Goal: Task Accomplishment & Management: Use online tool/utility

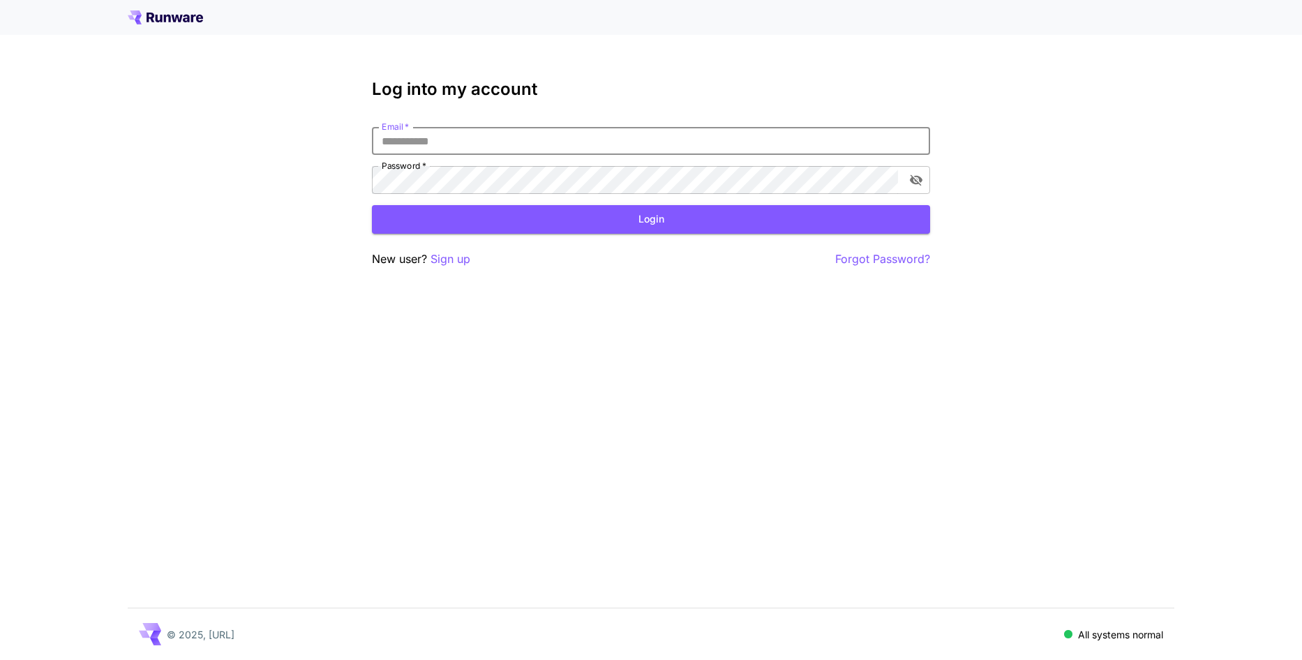
type input "**********"
click button "Login" at bounding box center [651, 219] width 558 height 29
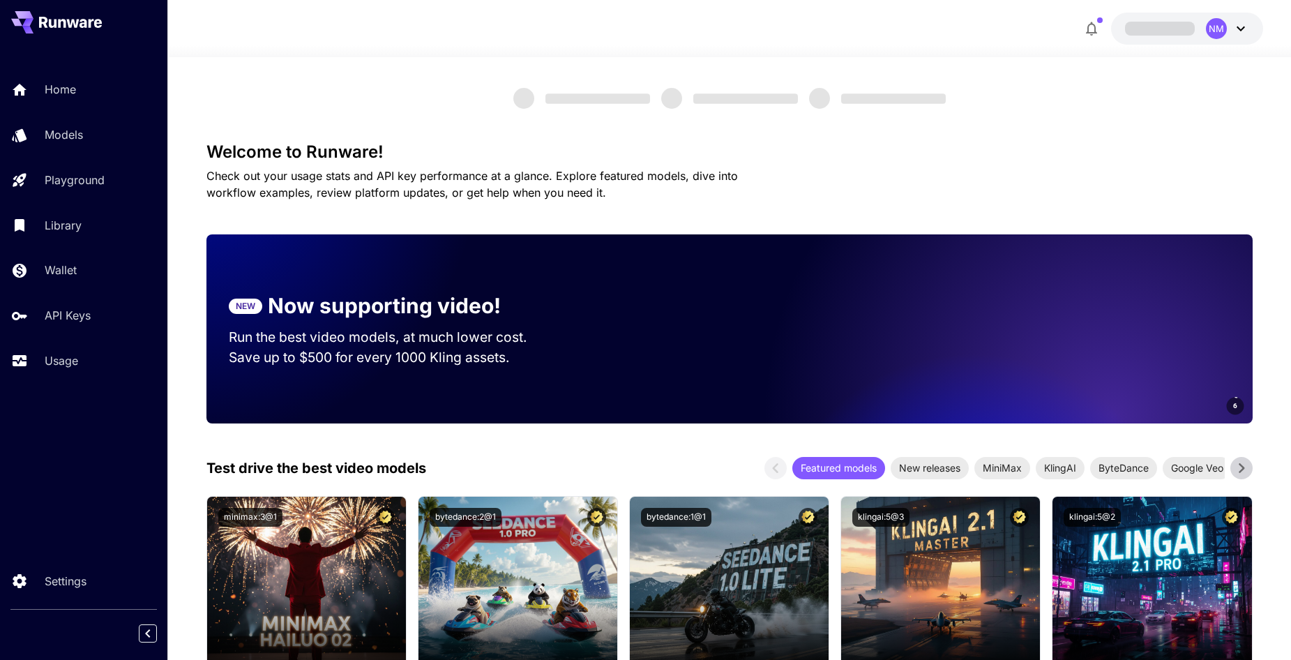
click at [338, 91] on div at bounding box center [730, 98] width 1047 height 21
click at [142, 361] on div "Usage" at bounding box center [101, 360] width 109 height 17
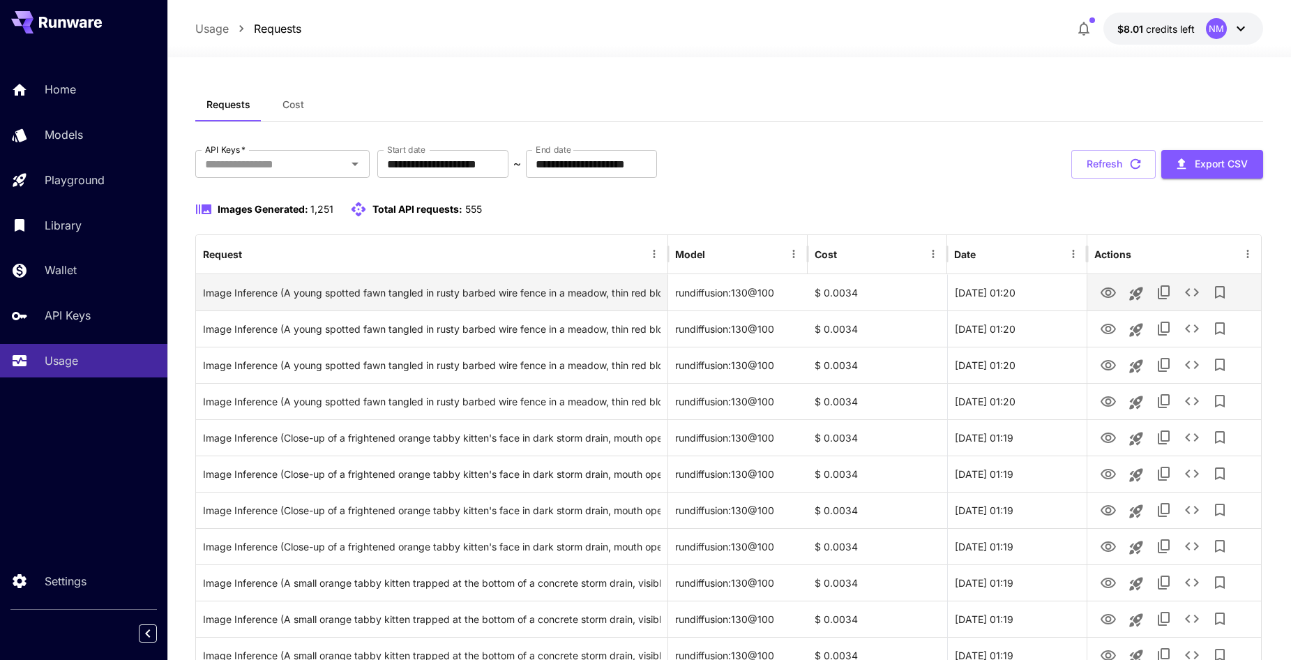
scroll to position [70, 0]
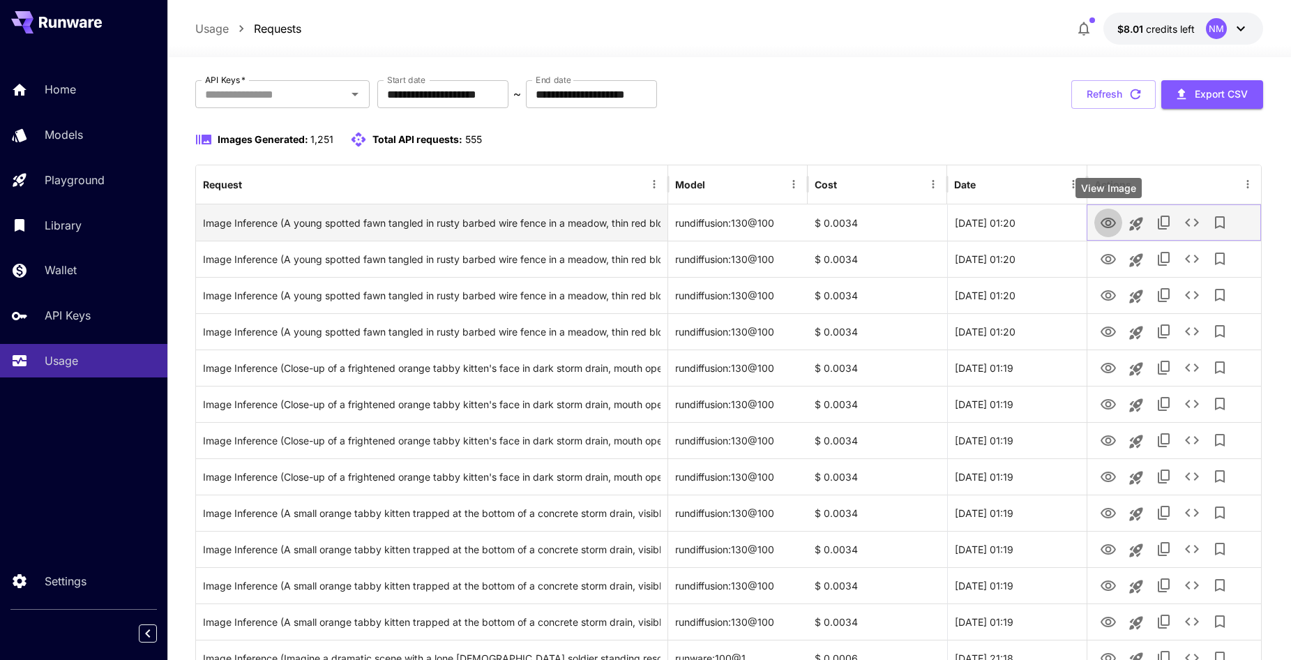
click at [1107, 225] on icon "View Image" at bounding box center [1108, 223] width 15 height 10
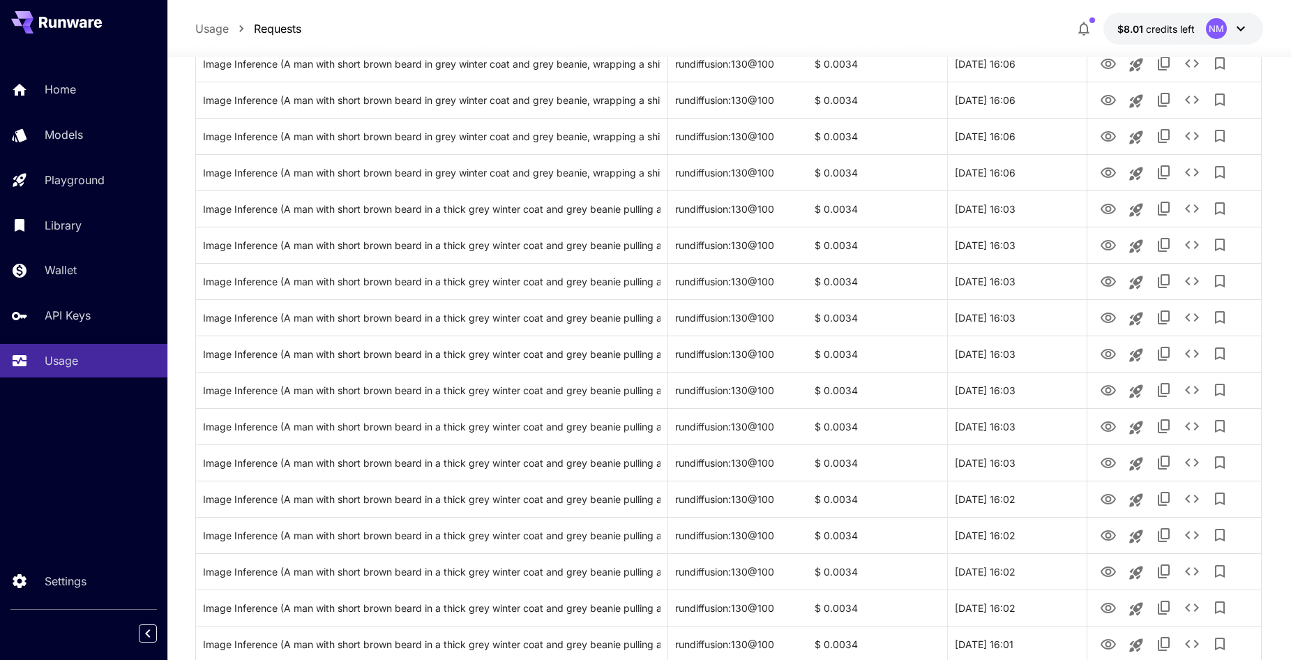
scroll to position [0, 0]
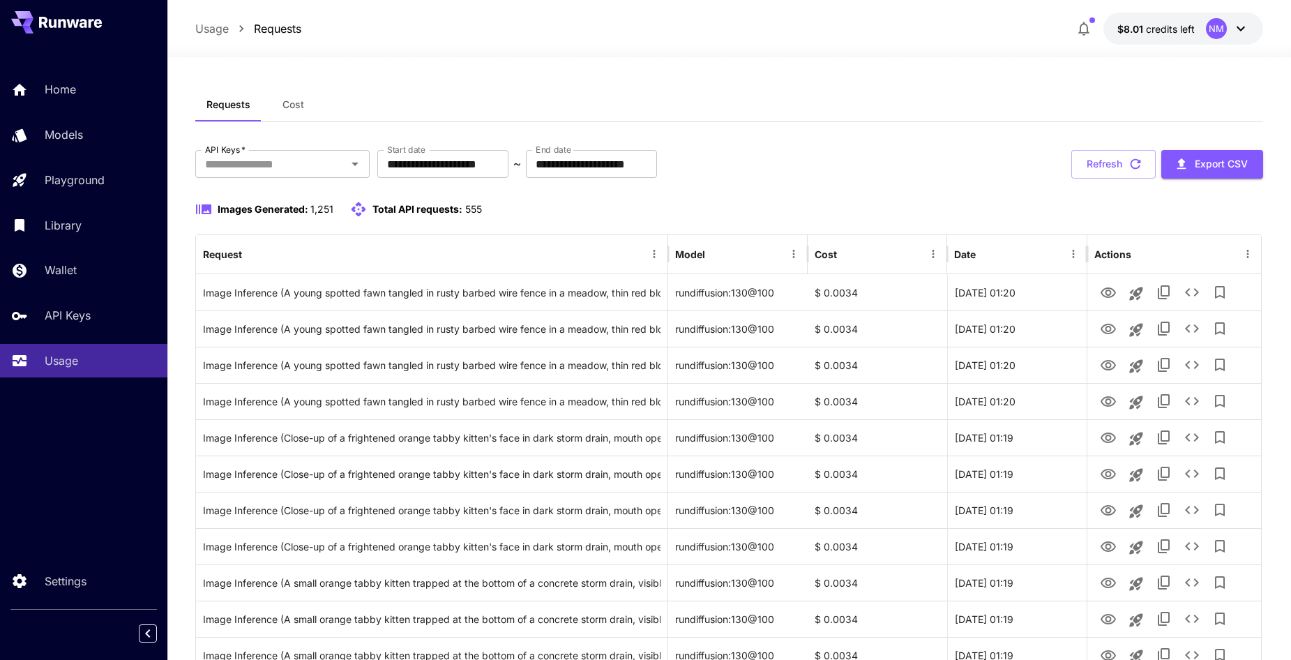
drag, startPoint x: 894, startPoint y: 581, endPoint x: 781, endPoint y: 207, distance: 390.7
